Goal: Ask a question: Seek information or help from site administrators or community

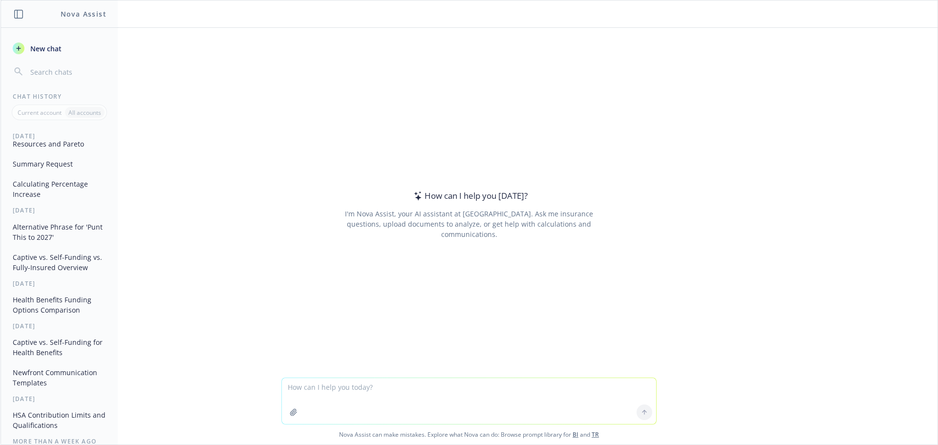
scroll to position [122, 0]
click at [45, 358] on button "Captive vs. Self-Funding for Health Benefits" at bounding box center [59, 347] width 101 height 26
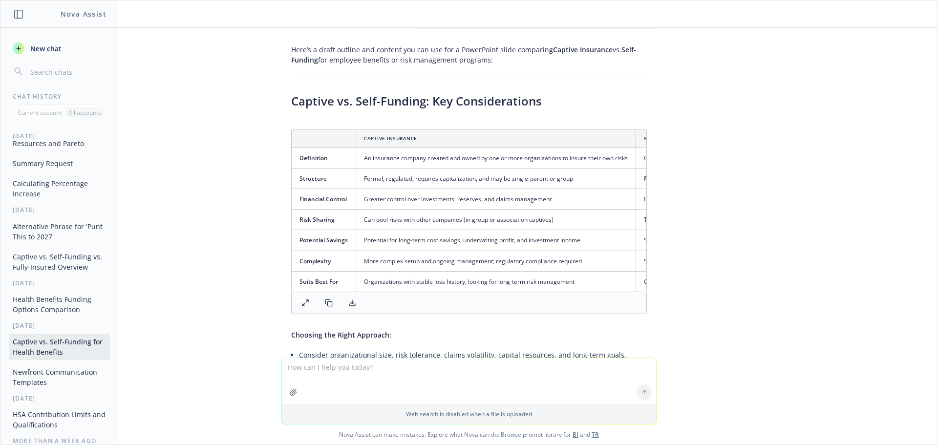
scroll to position [0, 0]
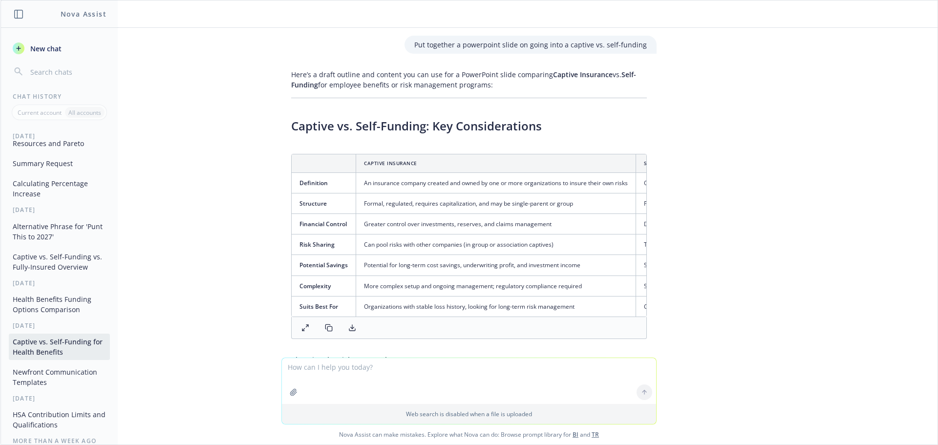
click at [39, 51] on span "New chat" at bounding box center [44, 48] width 33 height 10
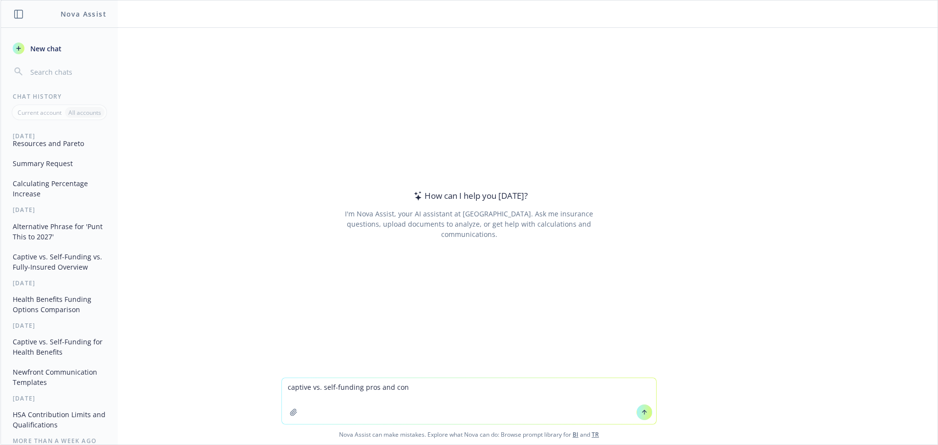
type textarea "captive vs. self-funding pros and cons"
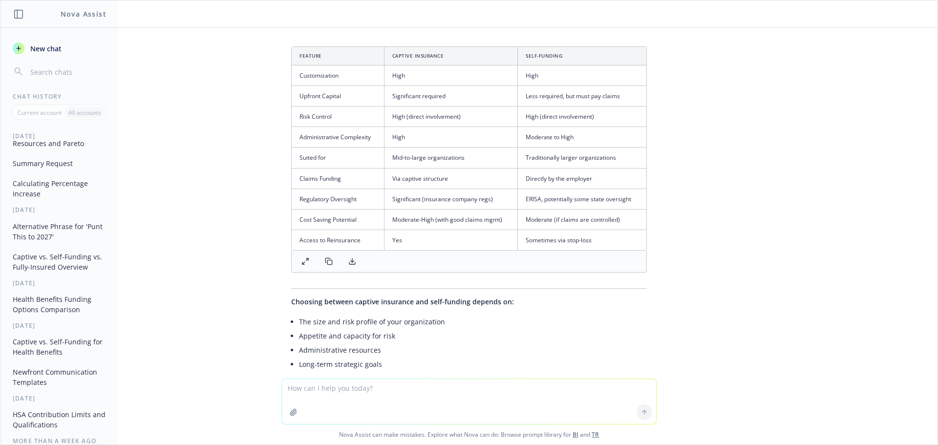
scroll to position [884, 0]
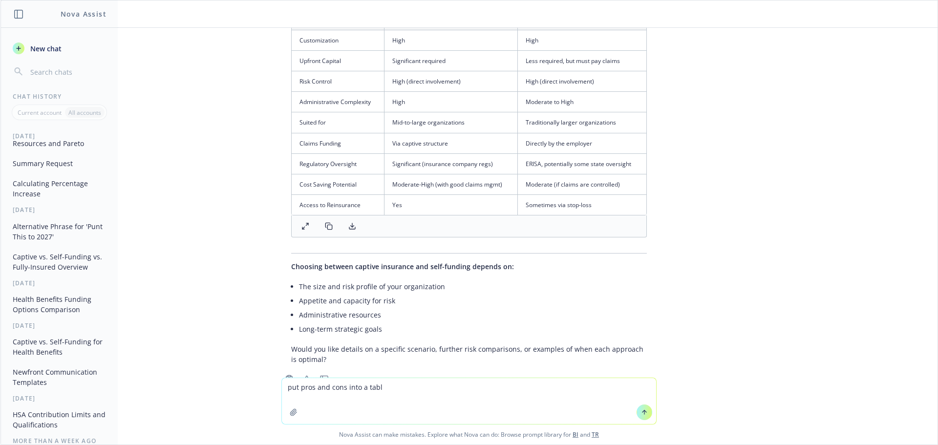
type textarea "put pros and cons into a table"
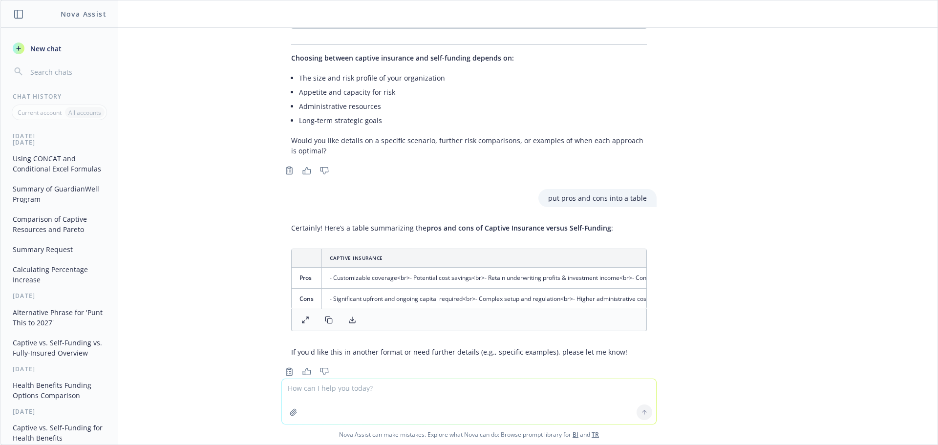
scroll to position [0, 0]
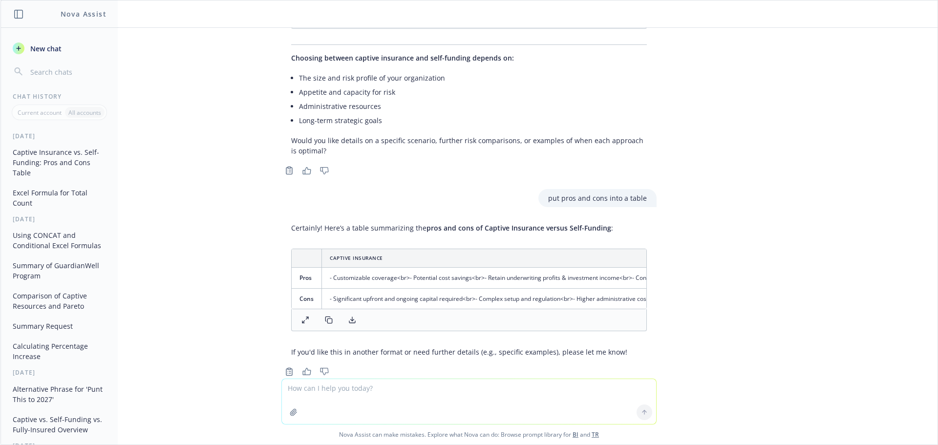
click at [324, 392] on textarea at bounding box center [469, 401] width 374 height 45
type textarea "captive vs. self funding for health benefits pros and cons"
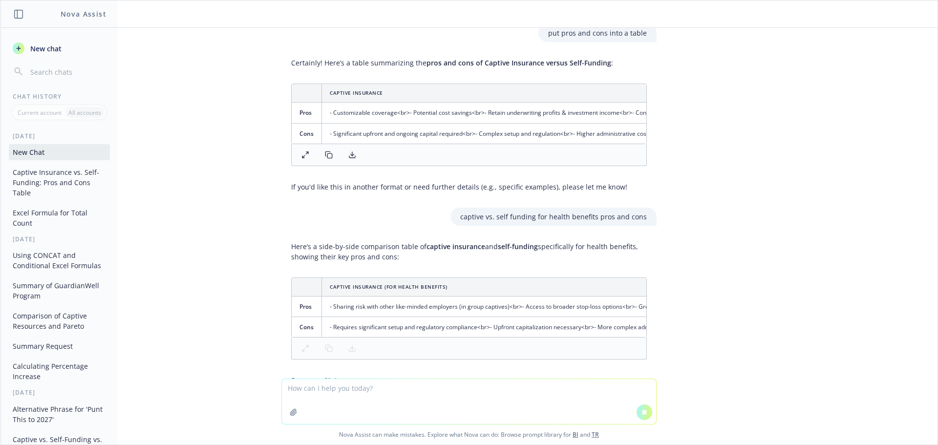
drag, startPoint x: 364, startPoint y: 319, endPoint x: 506, endPoint y: 315, distance: 142.7
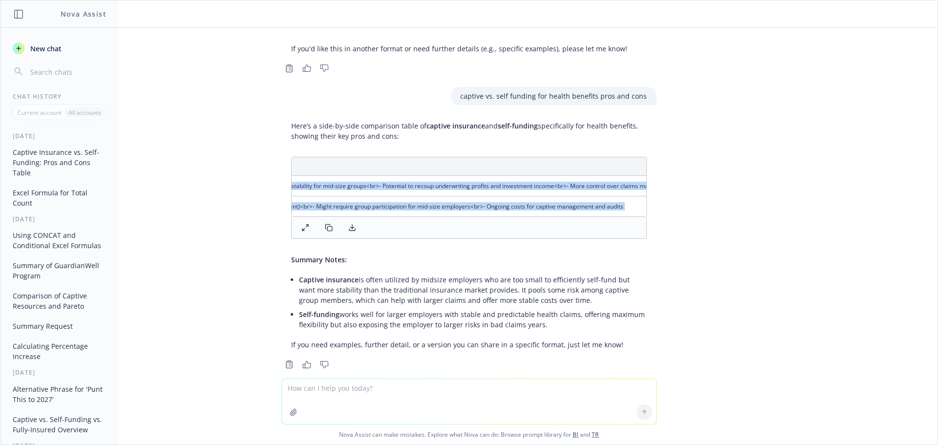
scroll to position [0, 1171]
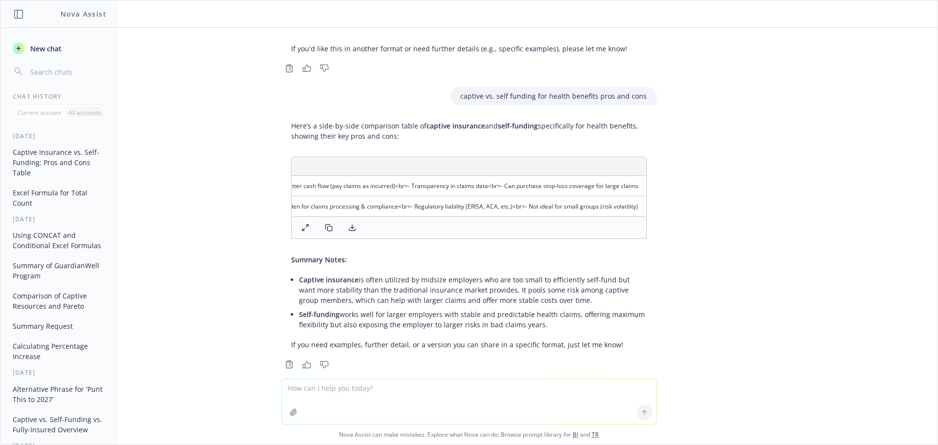
drag, startPoint x: 303, startPoint y: 140, endPoint x: 824, endPoint y: 179, distance: 523.1
click at [824, 179] on div "captive vs. self-funding pros and cons Here’s a professional summary of captive…" at bounding box center [468, 203] width 937 height 351
drag, startPoint x: 293, startPoint y: 263, endPoint x: 620, endPoint y: 315, distance: 331.9
click at [620, 315] on ul "Captive insurance is often utilized by midsize employers who are too small to e…" at bounding box center [473, 302] width 348 height 59
copy ul "Captive insurance is often utilized by midsize employers who are too small to e…"
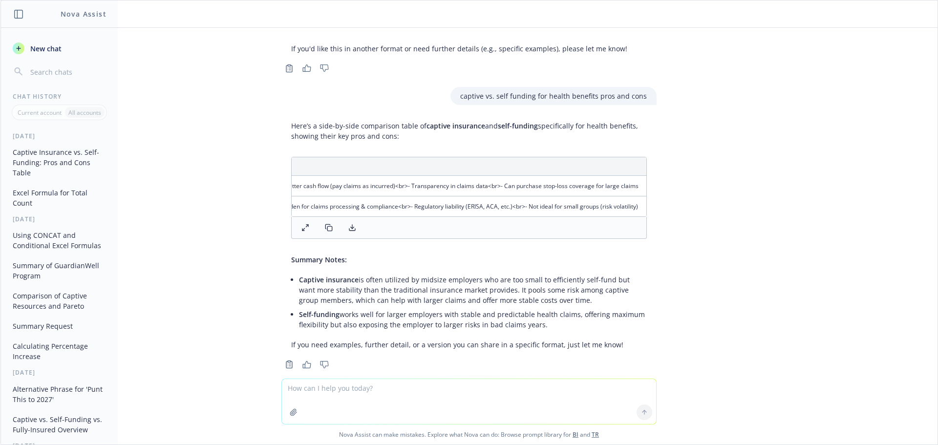
click at [459, 277] on li "Captive insurance is often utilized by midsize employers who are too small to e…" at bounding box center [473, 290] width 348 height 35
drag, startPoint x: 412, startPoint y: 264, endPoint x: 496, endPoint y: 267, distance: 84.1
click at [496, 273] on li "Captive insurance is often utilized by midsize employers who are too small to e…" at bounding box center [473, 290] width 348 height 35
click at [493, 273] on li "Captive insurance is often utilized by midsize employers who are too small to e…" at bounding box center [473, 290] width 348 height 35
click at [724, 253] on div "captive vs. self-funding pros and cons Here’s a professional summary of captive…" at bounding box center [468, 203] width 937 height 351
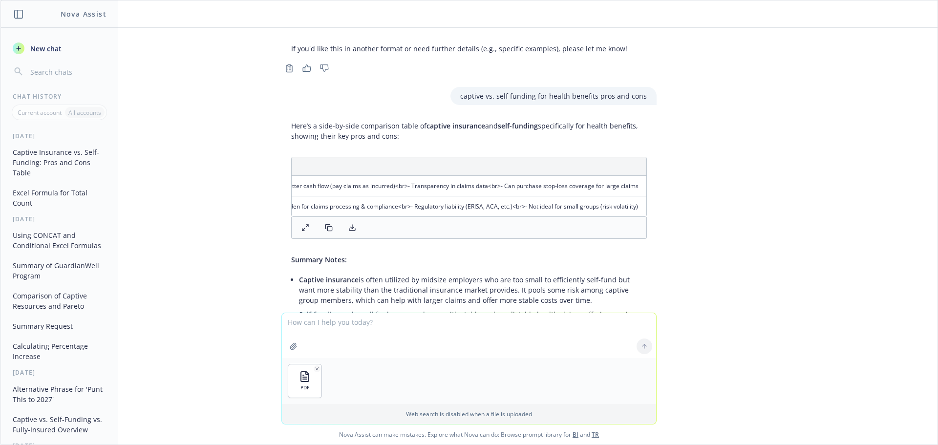
click at [345, 327] on textarea at bounding box center [469, 335] width 374 height 45
type textarea "summarize this program"
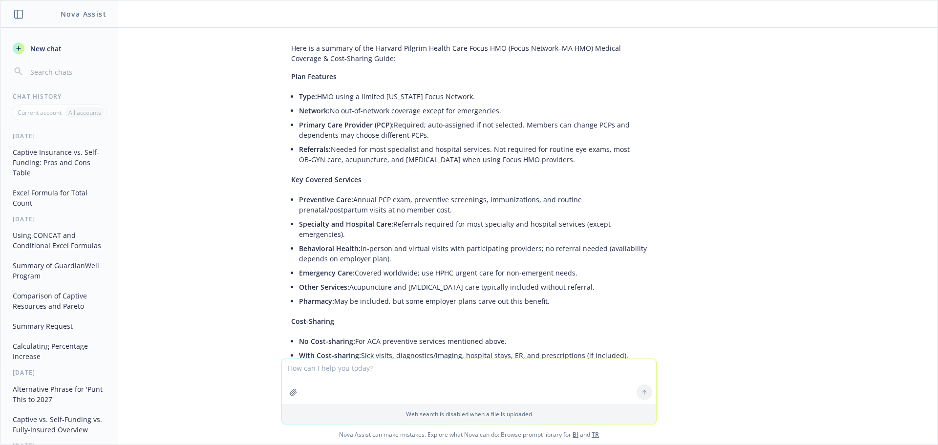
scroll to position [1771, 0]
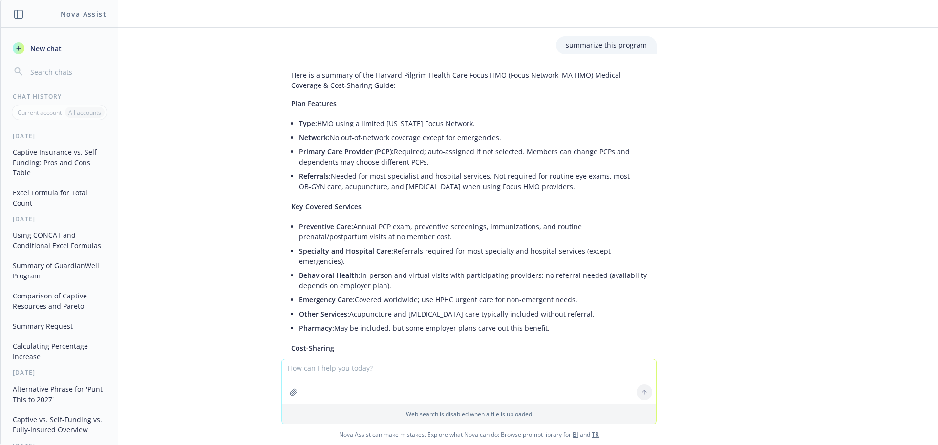
click at [47, 48] on span "New chat" at bounding box center [44, 48] width 33 height 10
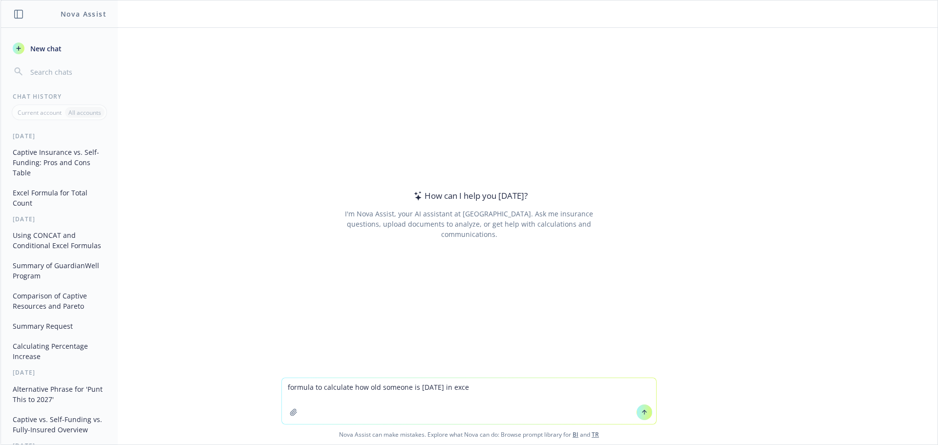
type textarea "formula to calculate how old someone is [DATE] in excel"
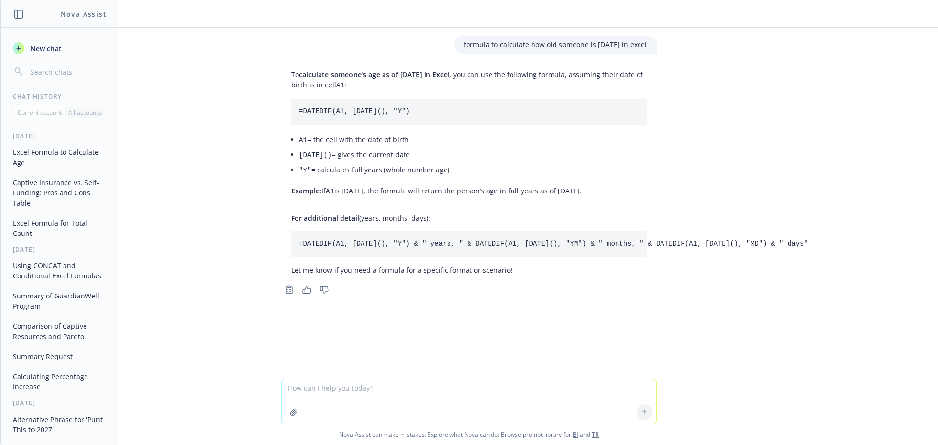
click at [337, 389] on textarea at bounding box center [469, 401] width 374 height 45
type textarea "formula to extract year from DOB in excel"
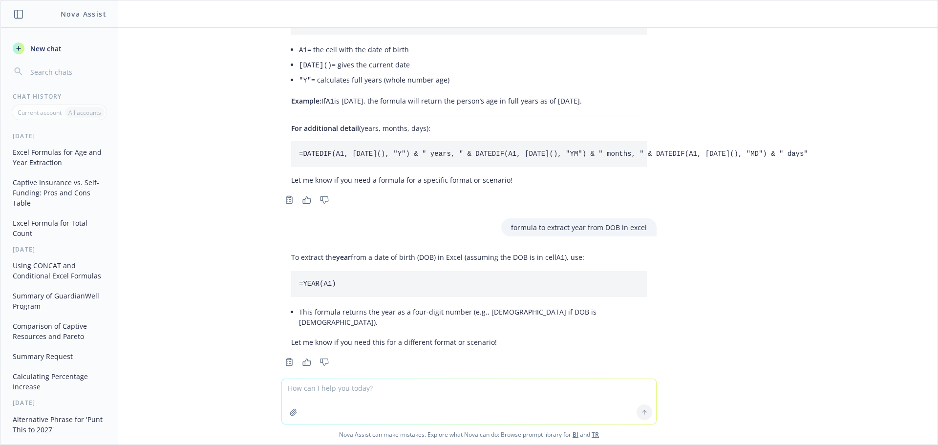
scroll to position [90, 0]
click at [348, 402] on textarea at bounding box center [469, 401] width 374 height 45
type textarea "generations by year of birth"
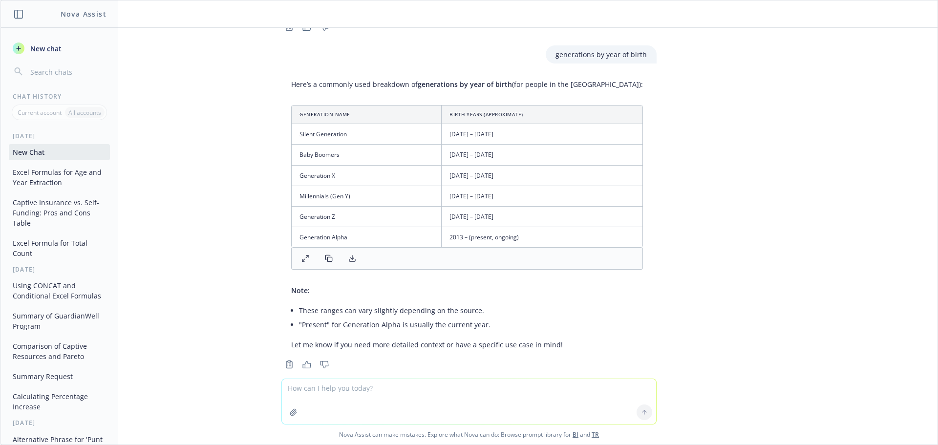
scroll to position [428, 0]
